Goal: Check status: Check status

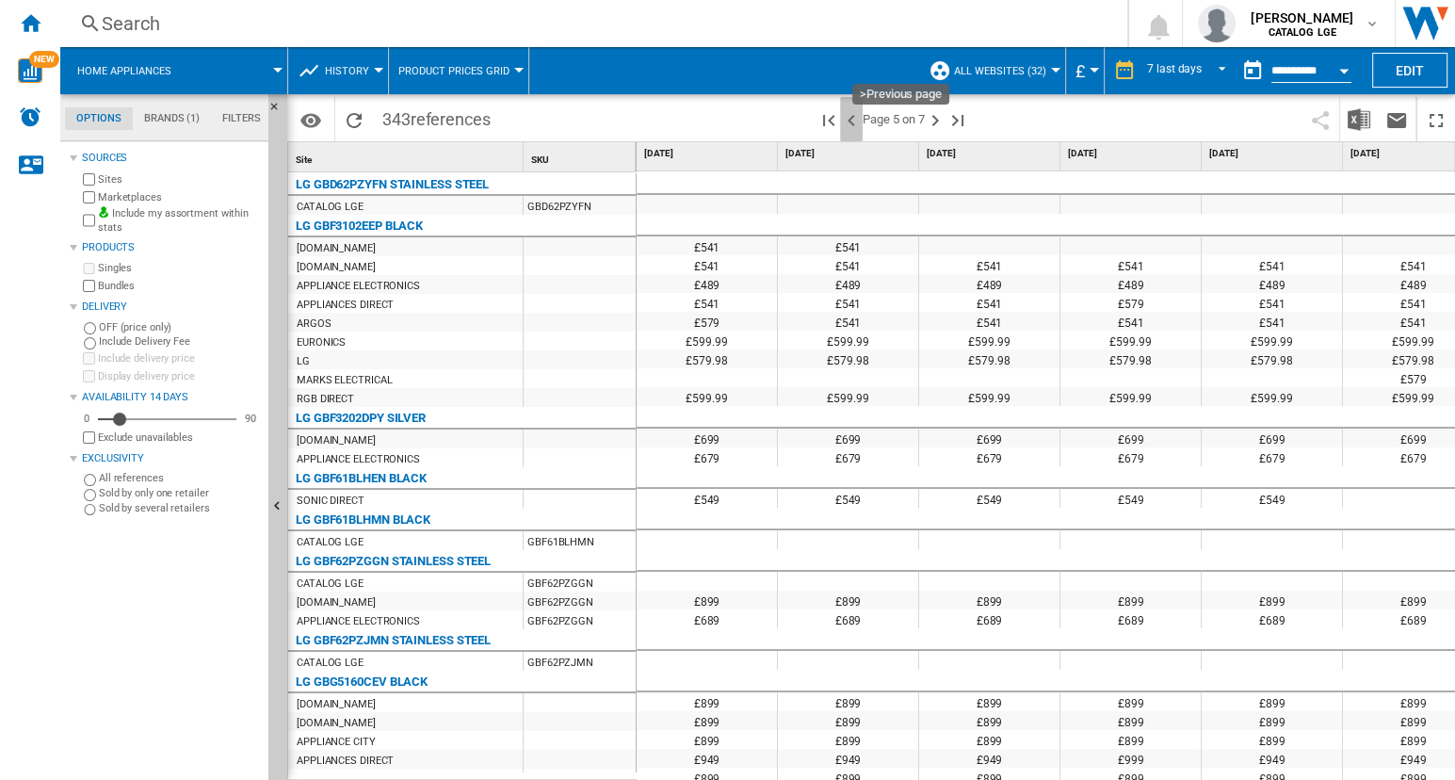
click at [851, 120] on ng-md-icon ">Previous page" at bounding box center [851, 120] width 23 height 23
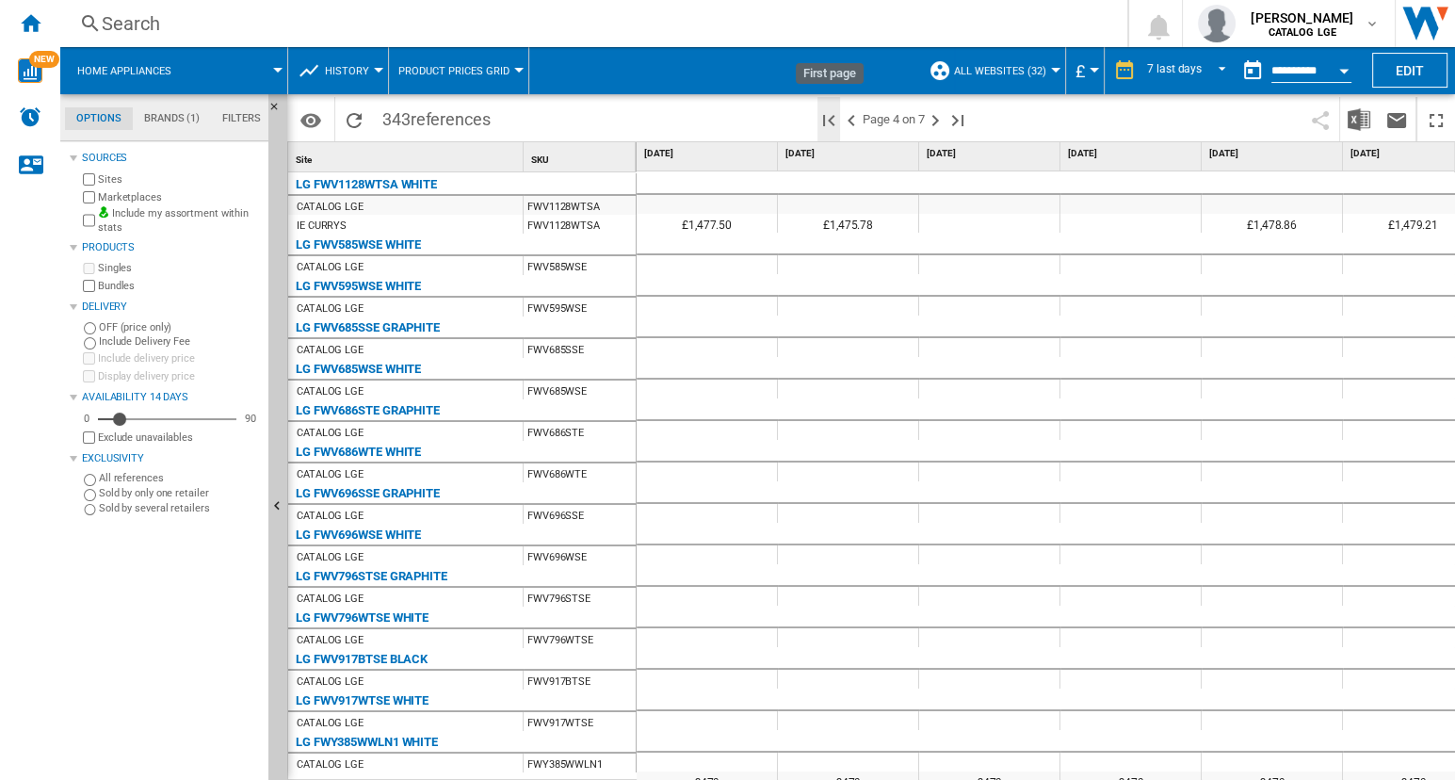
click at [825, 119] on ng-md-icon "First page" at bounding box center [828, 120] width 23 height 23
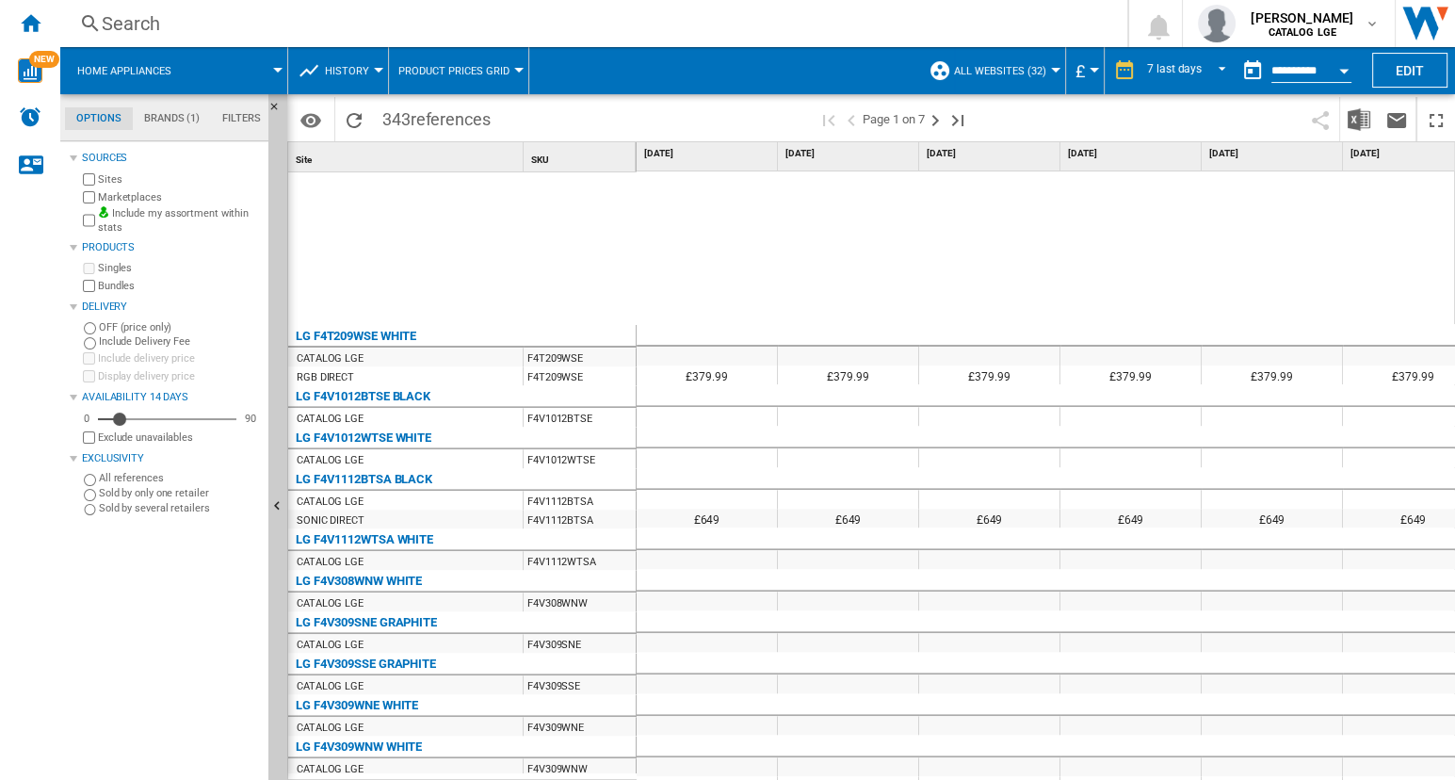
scroll to position [3457, 0]
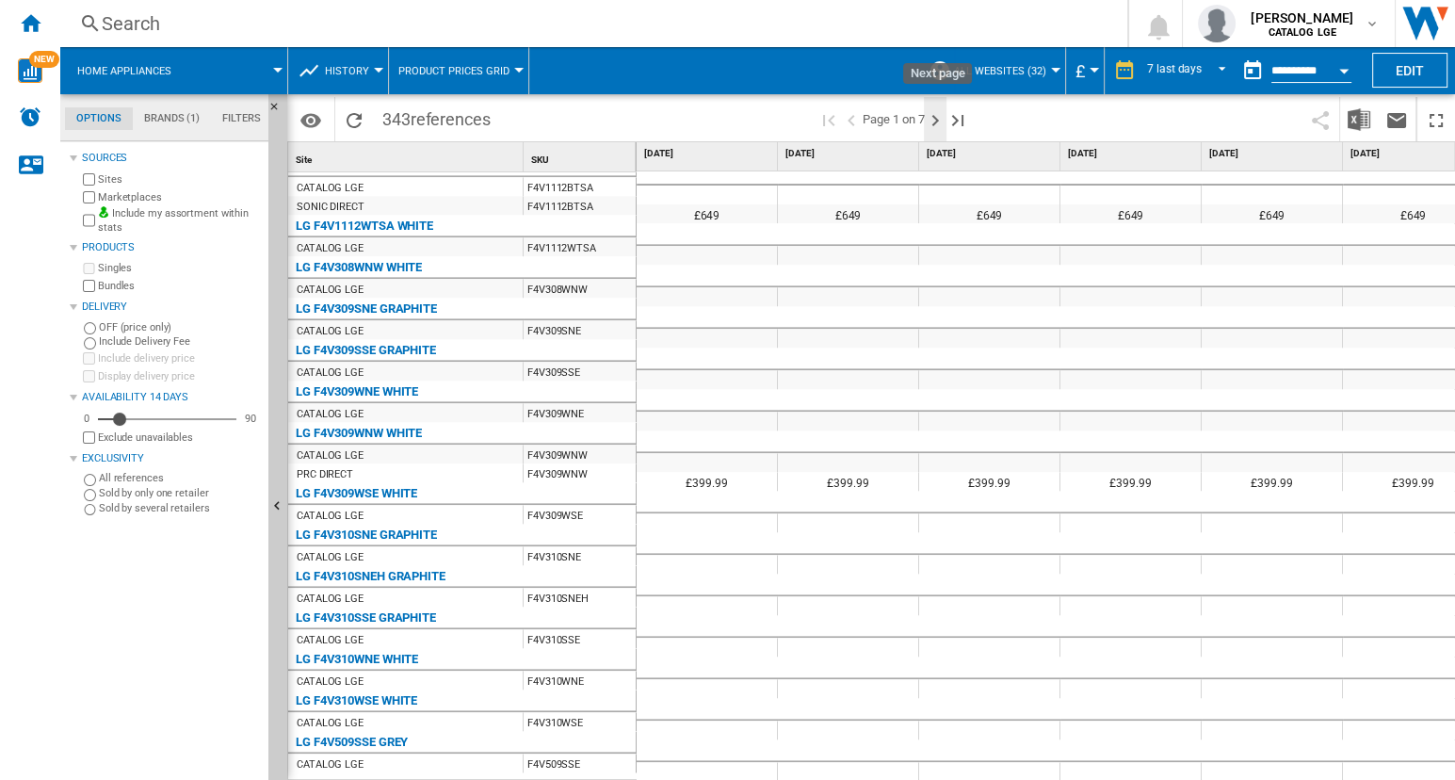
click at [934, 119] on ng-md-icon "Next page" at bounding box center [935, 120] width 23 height 23
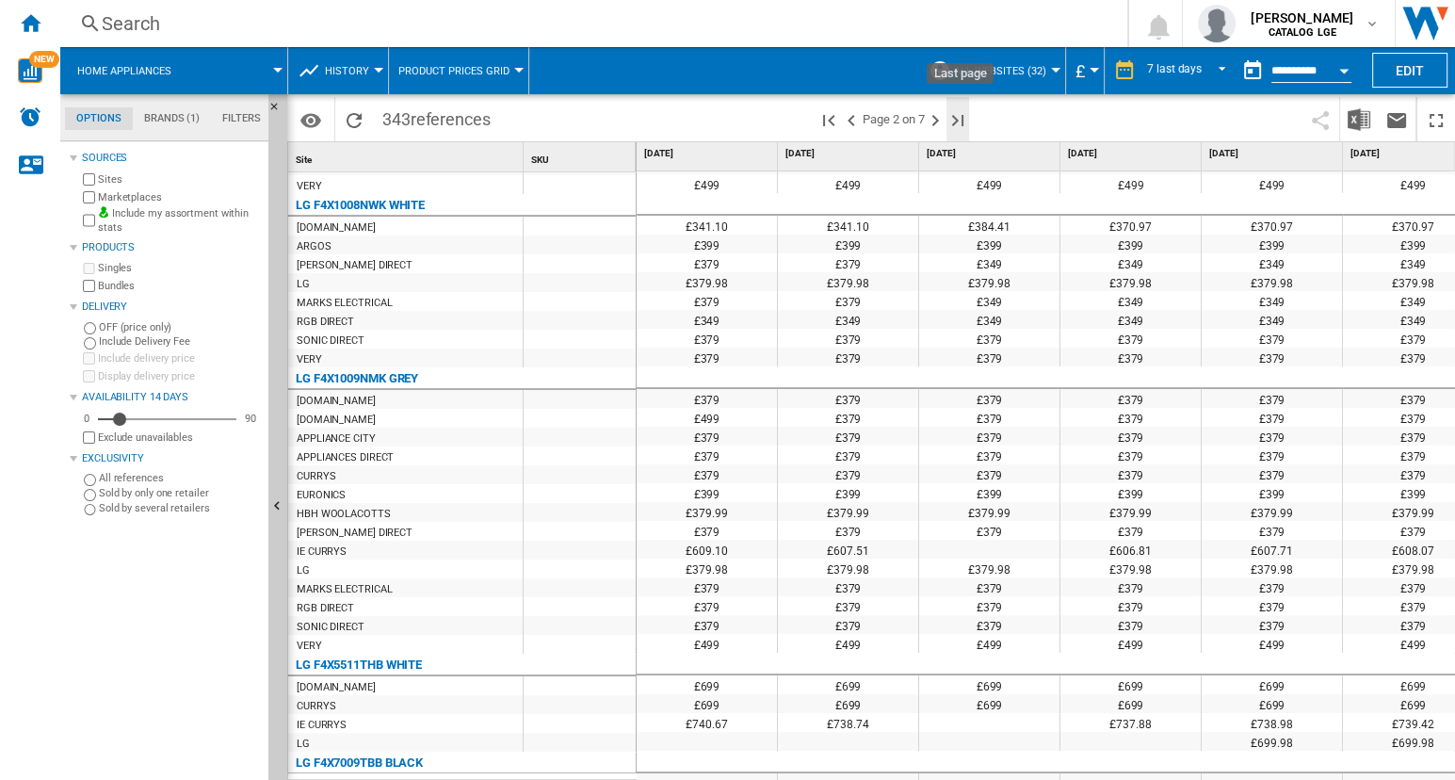
click at [955, 121] on ng-md-icon "Last page" at bounding box center [957, 120] width 23 height 23
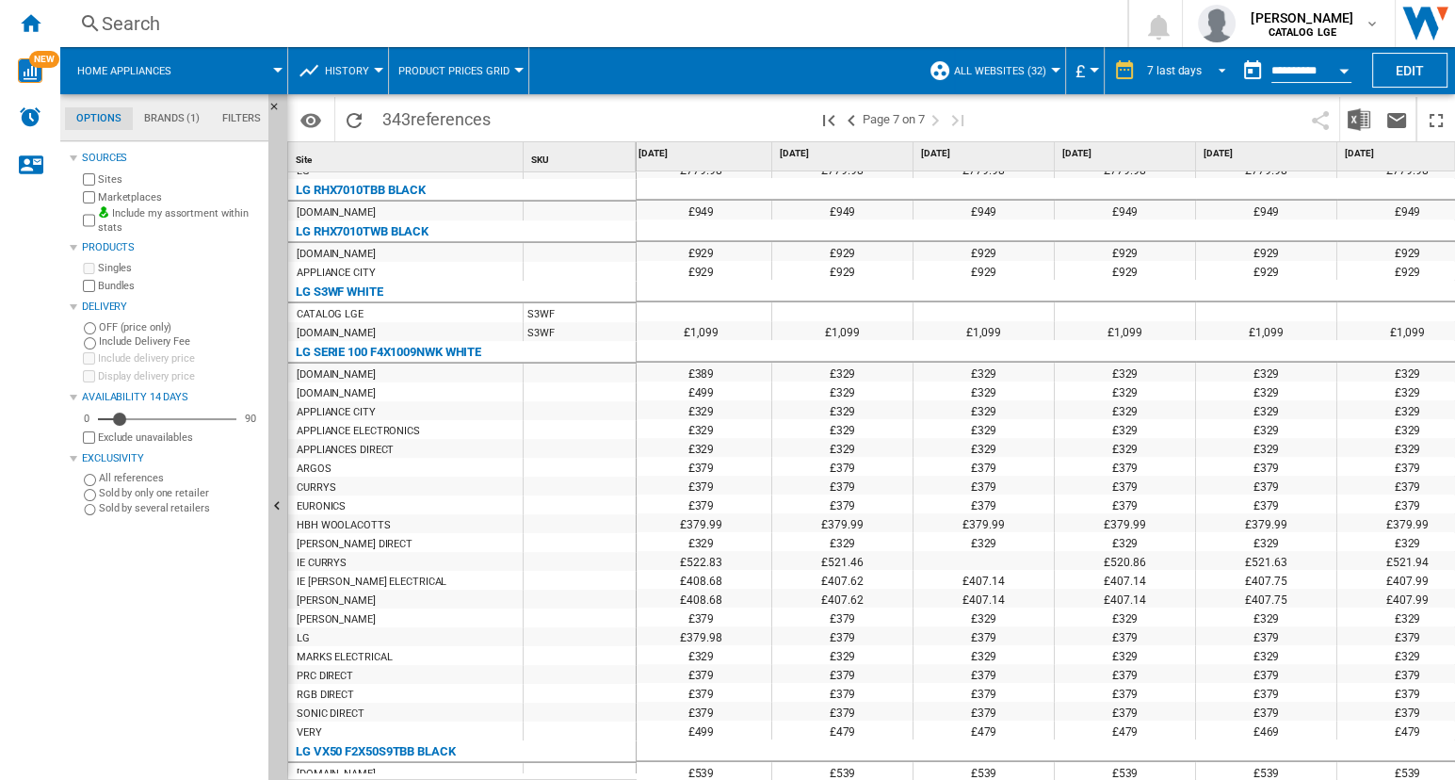
click at [1220, 68] on span "REPORTS.WIZARD.STEPS.REPORT.STEPS.REPORT_OPTIONS.PERIOD: 7 last days" at bounding box center [1216, 68] width 23 height 17
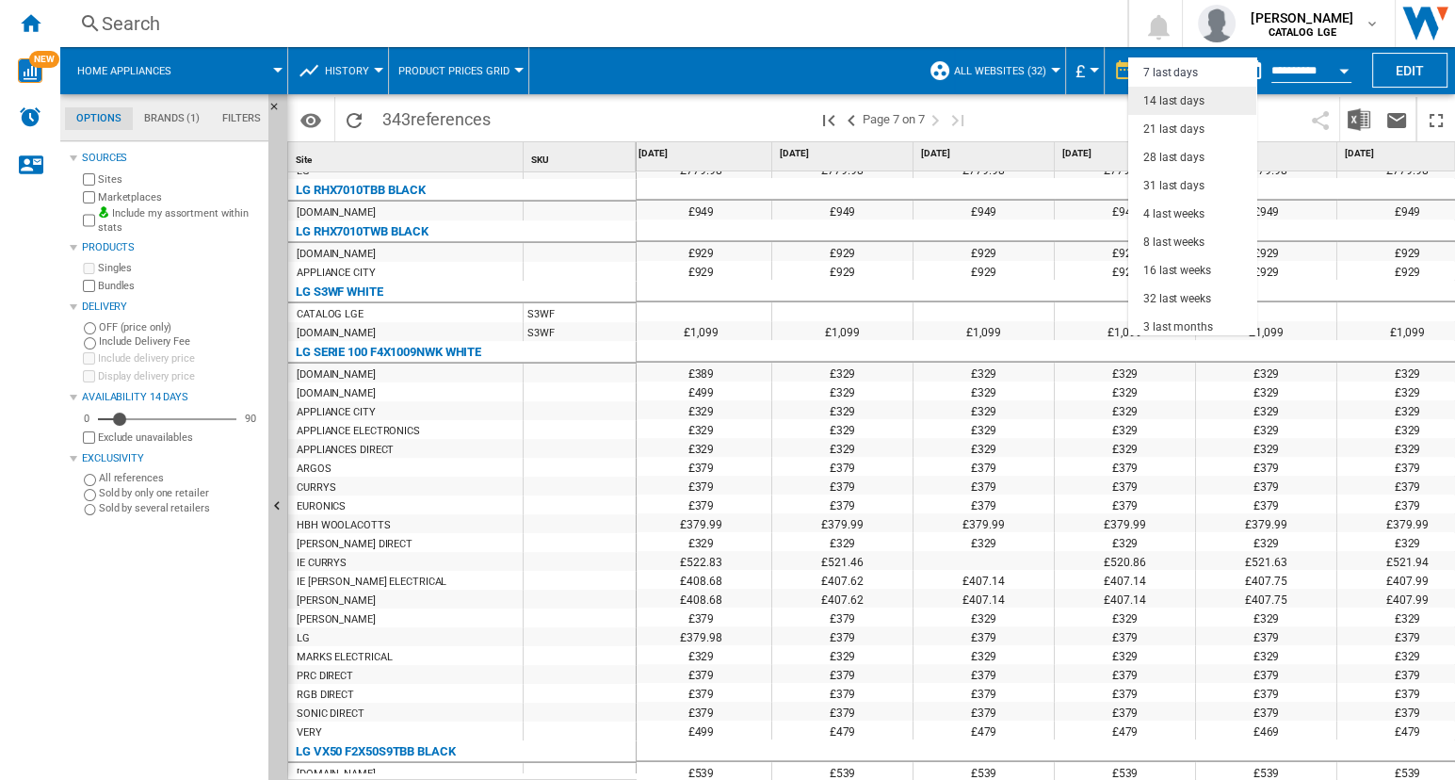
click at [1206, 101] on md-option "14 last days" at bounding box center [1192, 101] width 128 height 28
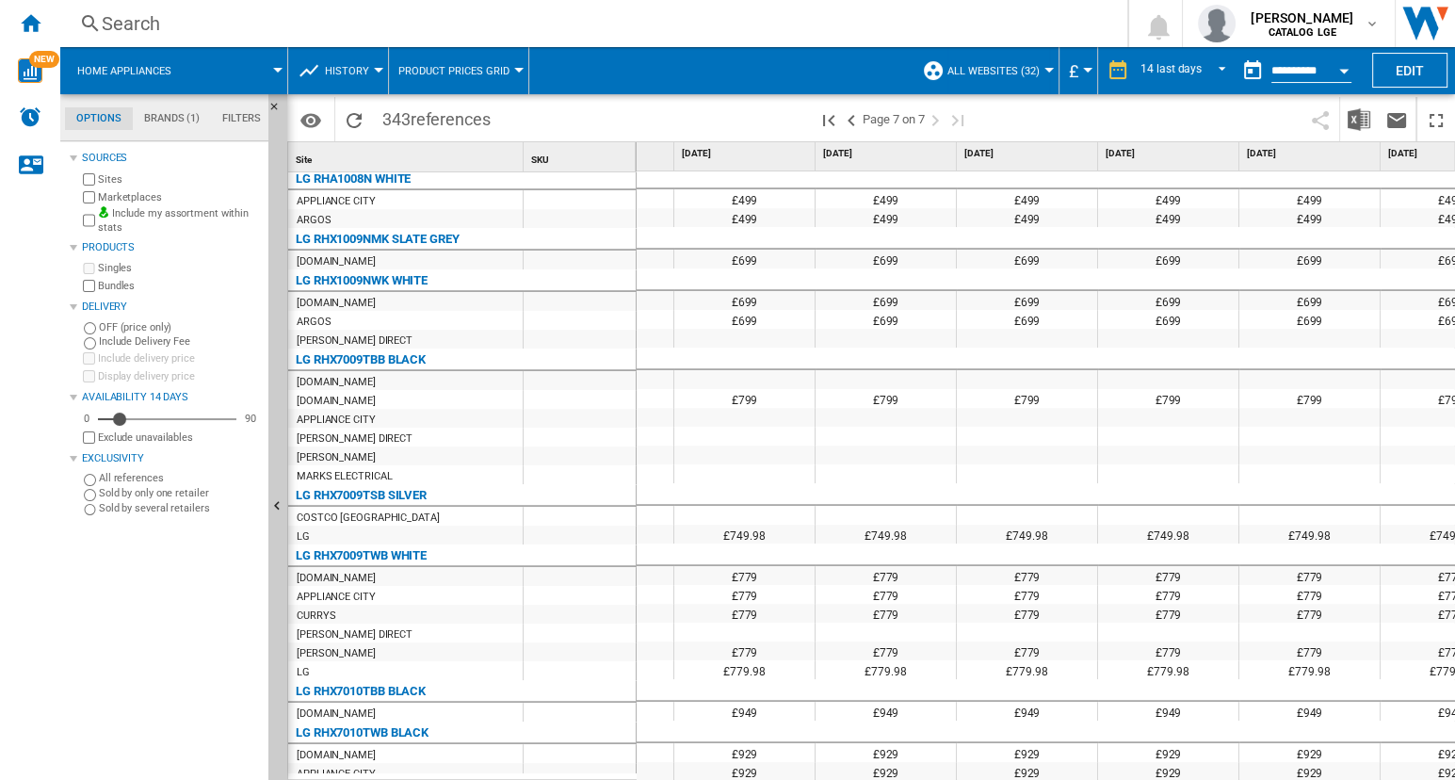
scroll to position [0, 387]
